Goal: Task Accomplishment & Management: Manage account settings

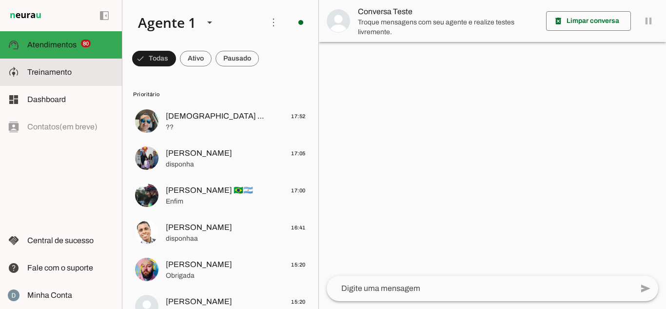
click at [29, 75] on span "Treinamento" at bounding box center [49, 72] width 44 height 8
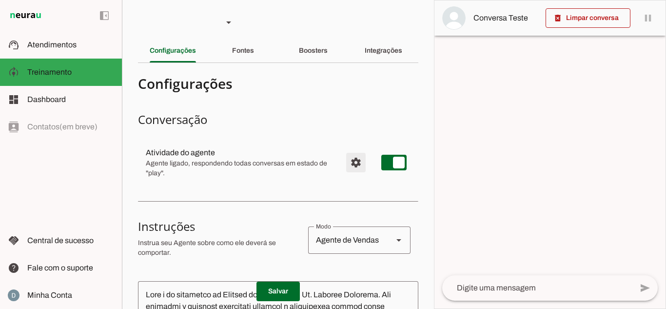
click at [349, 163] on span "Configurações avançadas" at bounding box center [355, 162] width 23 height 23
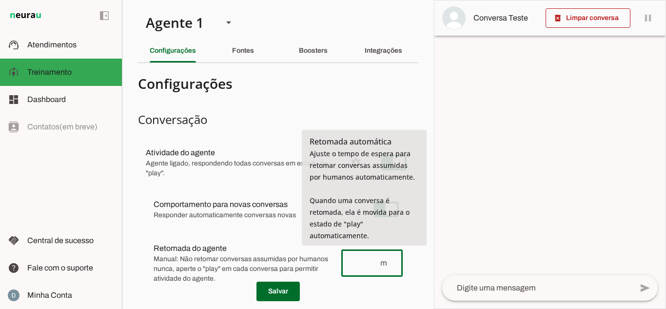
click at [365, 260] on input "number" at bounding box center [364, 263] width 30 height 12
type input "45"
type md-outlined-text-field "45"
click at [291, 292] on span at bounding box center [278, 291] width 43 height 23
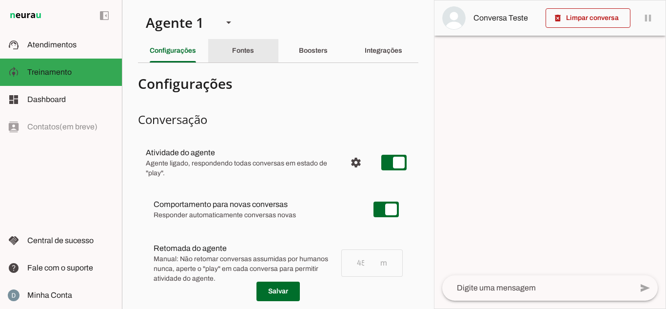
click at [254, 56] on div "Fontes" at bounding box center [243, 50] width 22 height 23
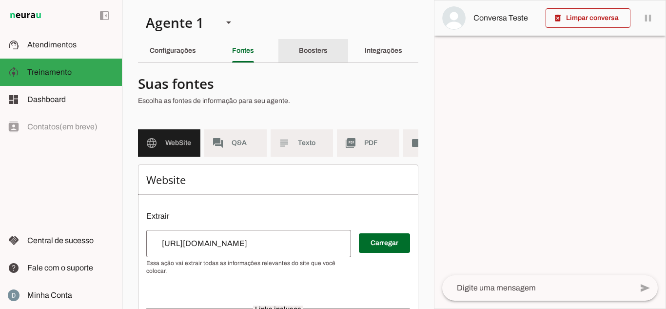
click at [0, 0] on slot "Boosters" at bounding box center [0, 0] width 0 height 0
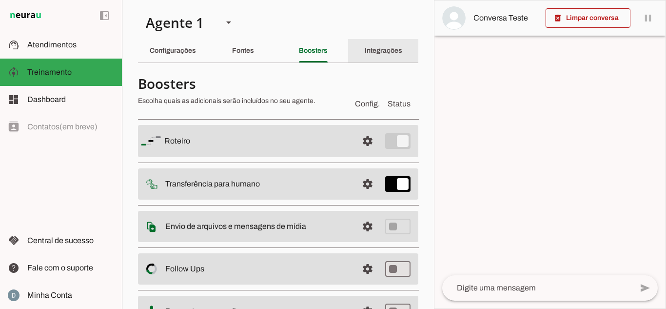
click at [365, 44] on div "Integrações" at bounding box center [384, 50] width 38 height 23
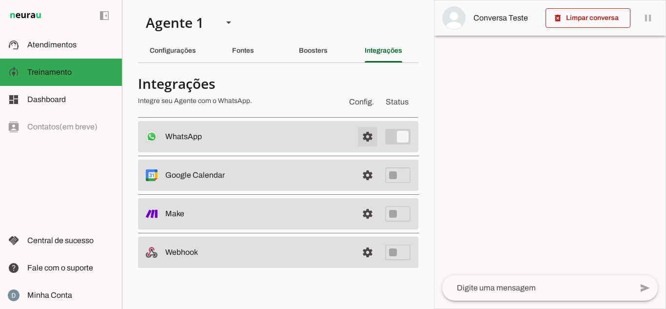
click at [363, 133] on span at bounding box center [367, 136] width 23 height 23
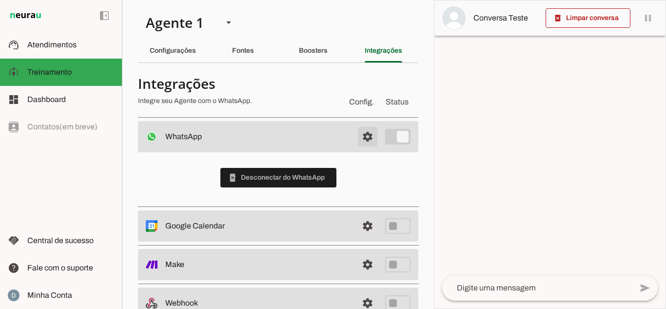
click at [363, 133] on span at bounding box center [367, 136] width 23 height 23
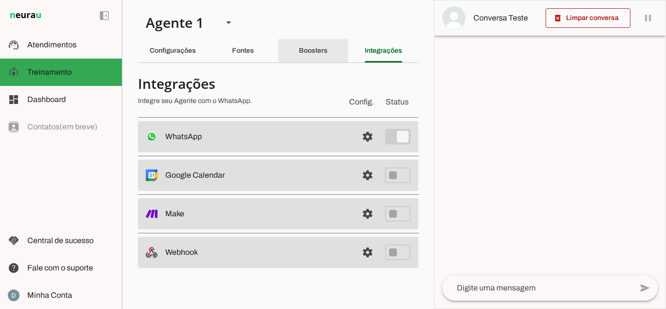
drag, startPoint x: 314, startPoint y: 40, endPoint x: 222, endPoint y: 44, distance: 91.8
click at [312, 40] on div "Boosters" at bounding box center [313, 50] width 29 height 23
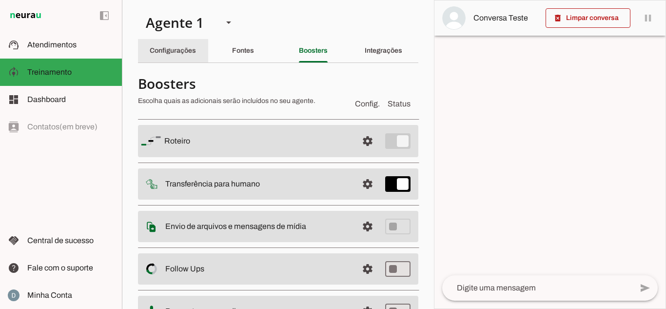
click at [175, 60] on div "Configurações" at bounding box center [173, 50] width 46 height 23
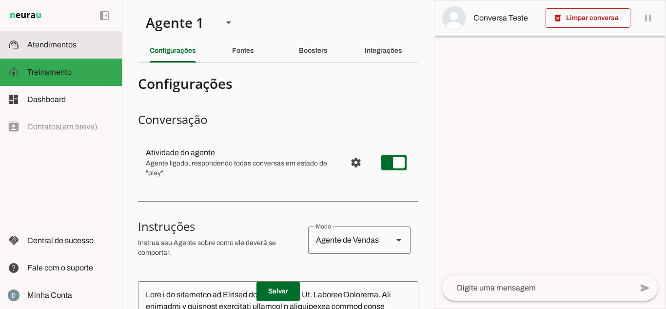
click at [85, 49] on slot at bounding box center [70, 45] width 87 height 12
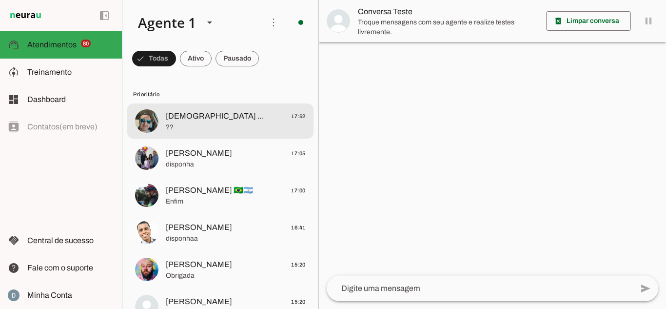
click at [215, 128] on span "??" at bounding box center [236, 127] width 140 height 10
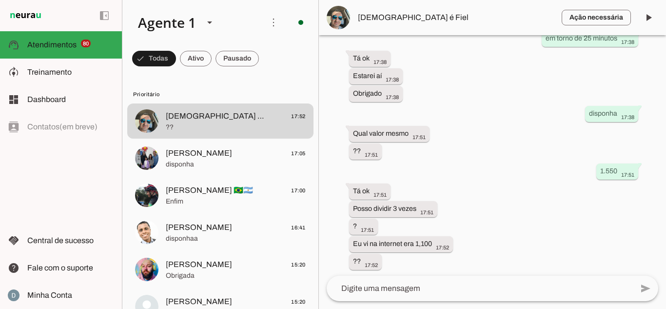
scroll to position [370, 0]
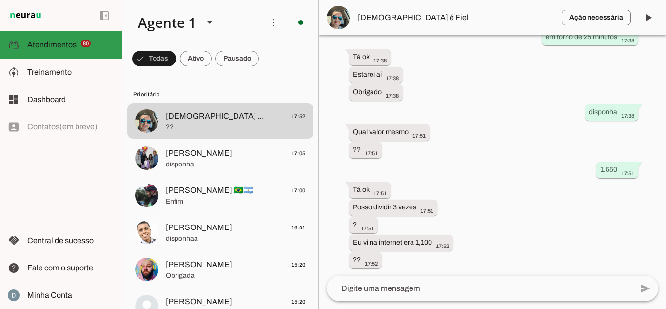
click at [0, 0] on span "Atendimentos" at bounding box center [0, 0] width 0 height 0
